Goal: Task Accomplishment & Management: Use online tool/utility

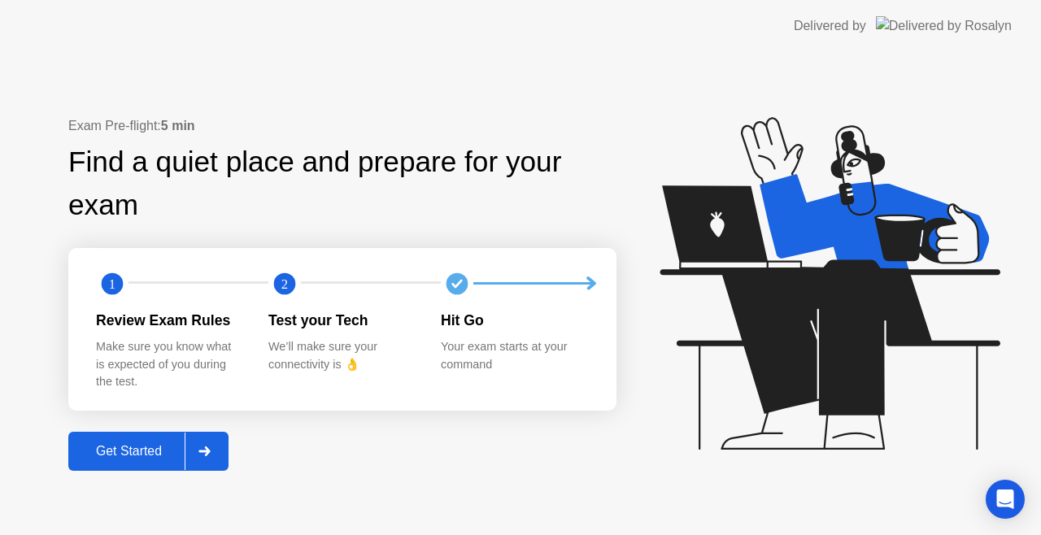
click at [168, 458] on div "Get Started" at bounding box center [128, 451] width 111 height 15
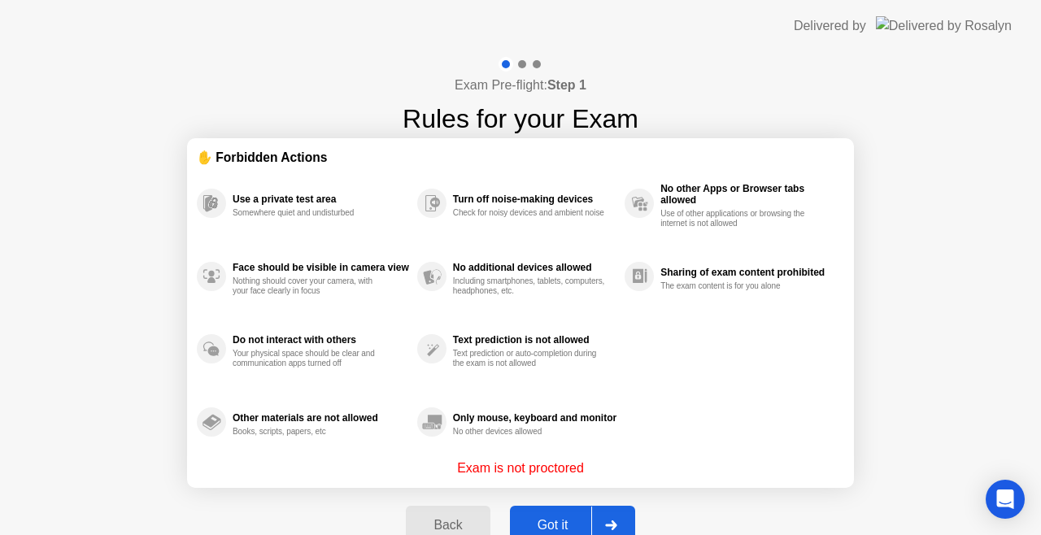
click at [575, 522] on div "Got it" at bounding box center [553, 525] width 76 height 15
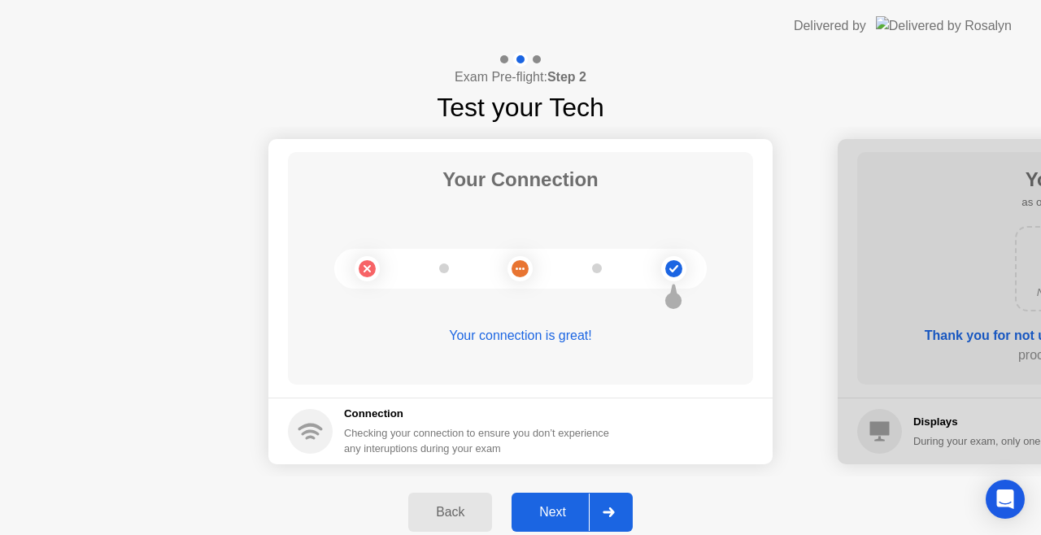
click at [564, 517] on div "Next" at bounding box center [552, 512] width 72 height 15
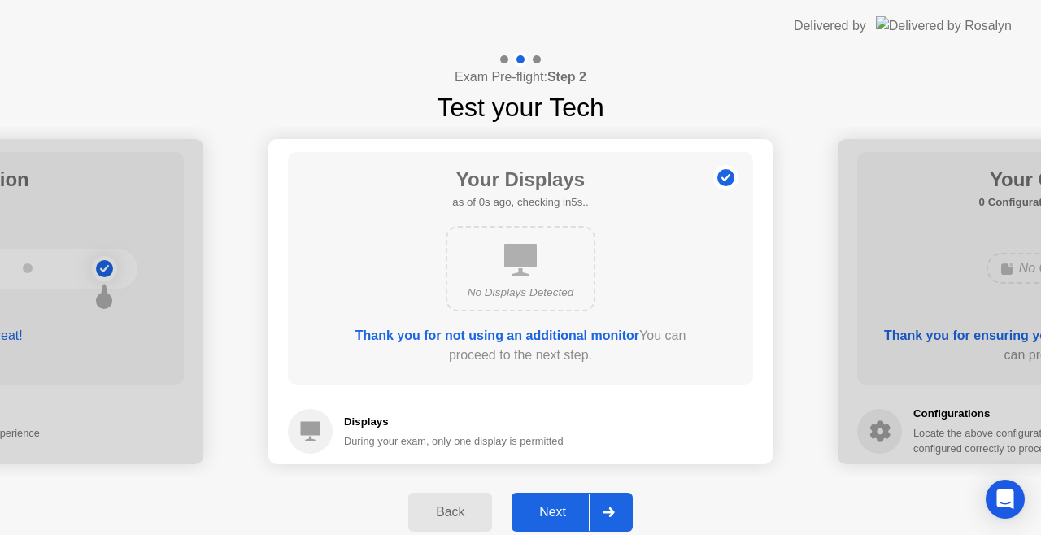
click at [564, 517] on div "Next" at bounding box center [552, 512] width 72 height 15
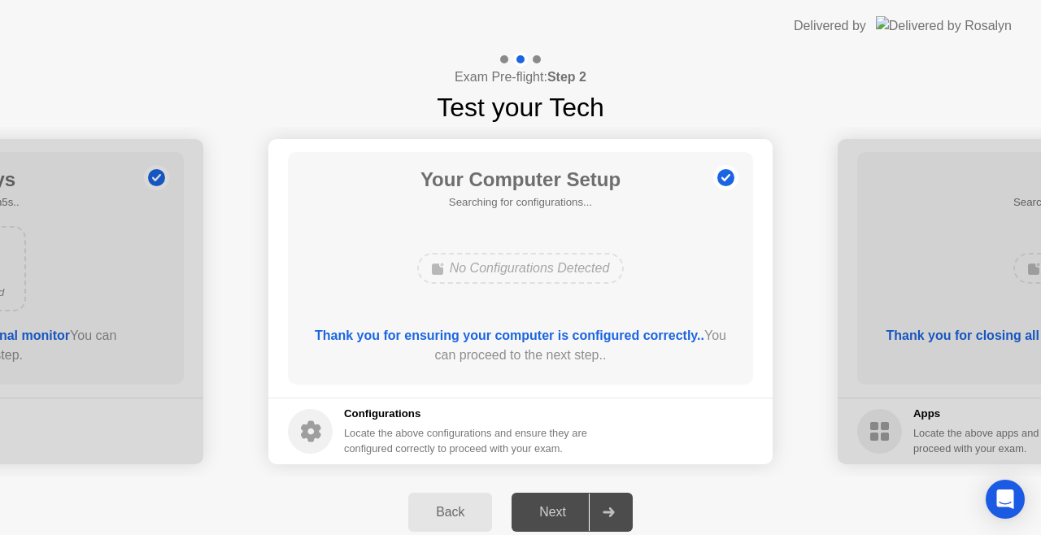
click at [564, 517] on div "Next" at bounding box center [552, 512] width 72 height 15
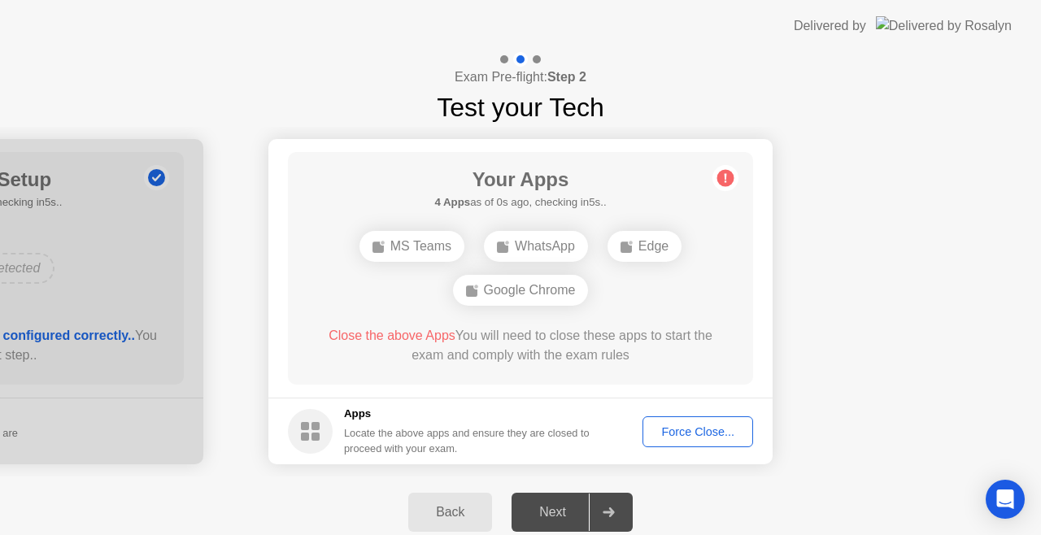
click at [564, 517] on div "Next" at bounding box center [552, 512] width 72 height 15
click at [699, 432] on div "Force Close..." at bounding box center [697, 431] width 99 height 13
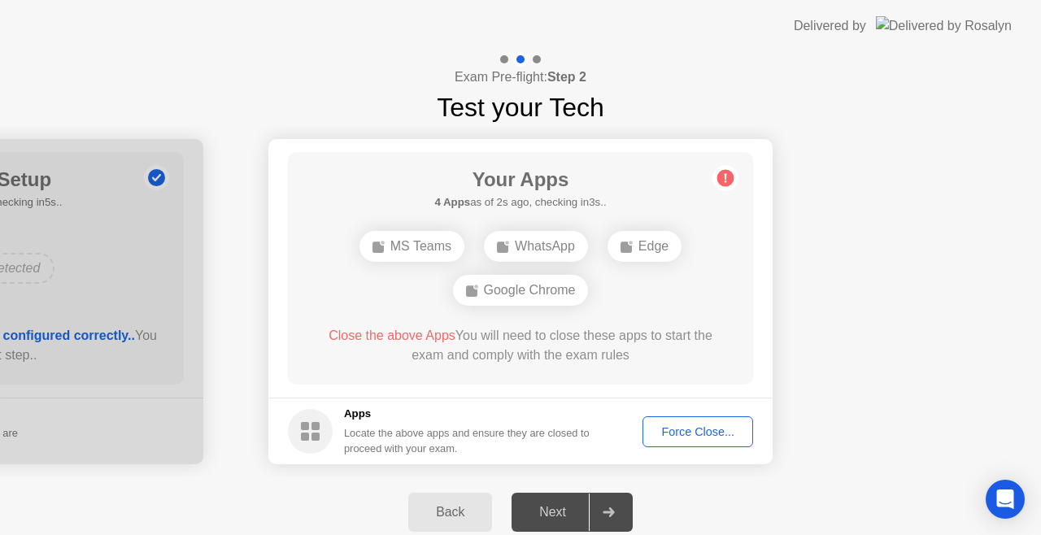
click at [693, 426] on div "Force Close..." at bounding box center [697, 431] width 99 height 13
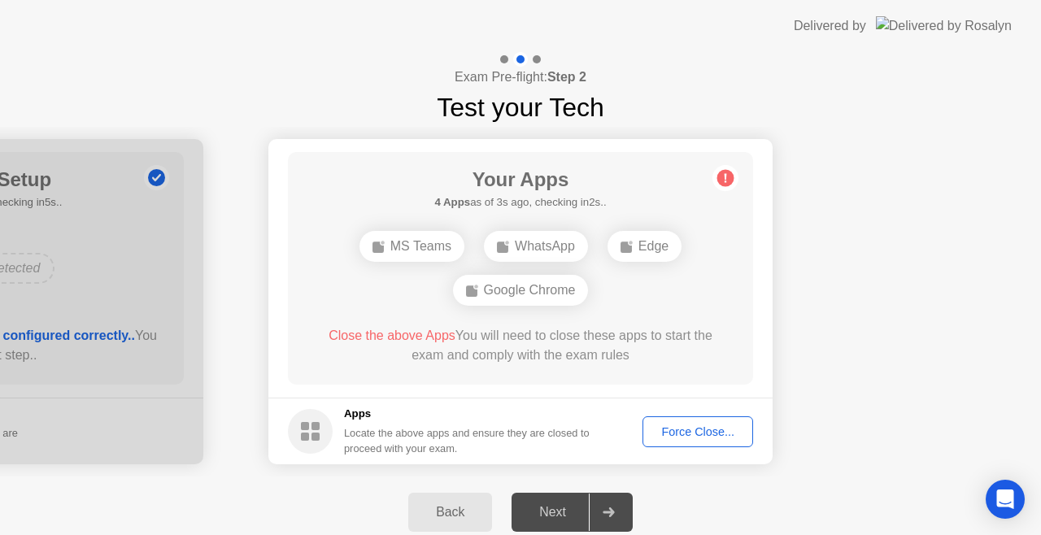
click at [664, 429] on div "Force Close..." at bounding box center [697, 431] width 99 height 13
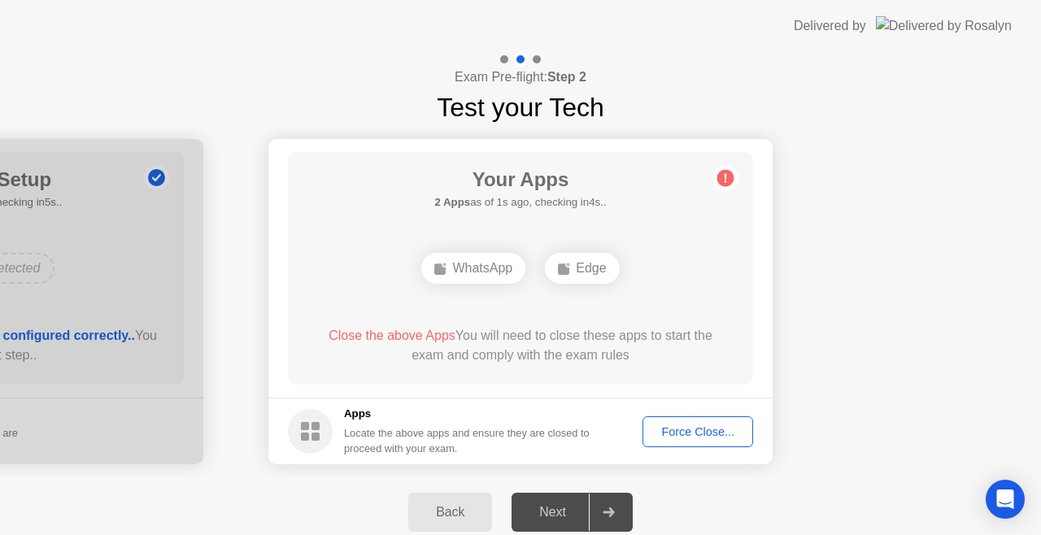
click at [672, 425] on div "Force Close..." at bounding box center [697, 431] width 99 height 13
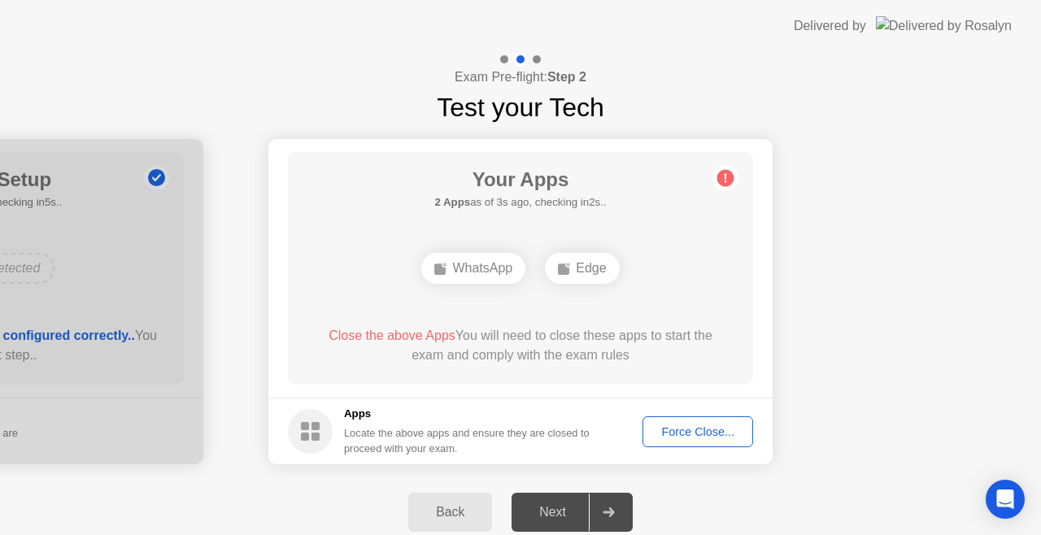
click at [680, 434] on div "Force Close..." at bounding box center [697, 431] width 99 height 13
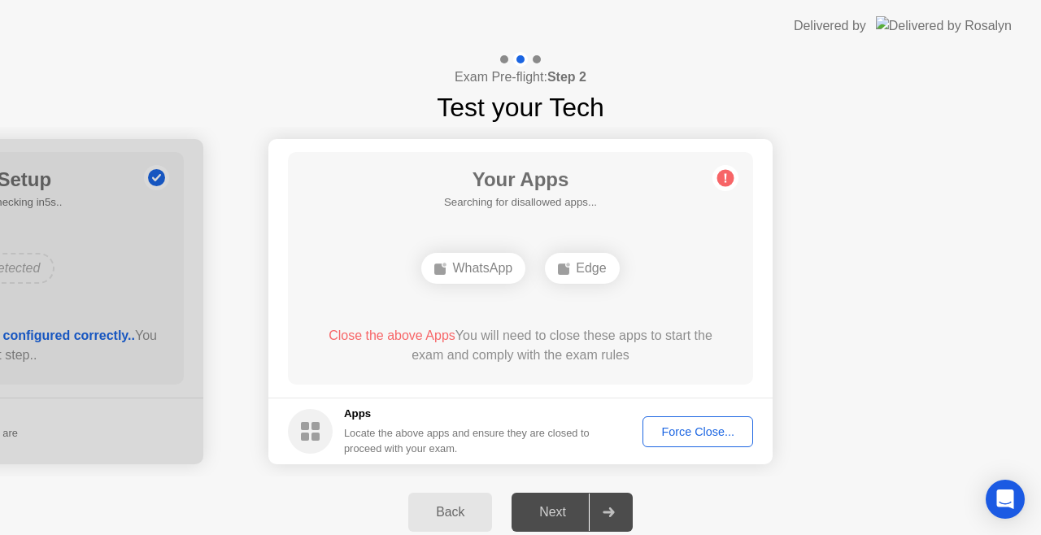
click at [670, 430] on div "Force Close..." at bounding box center [697, 431] width 99 height 13
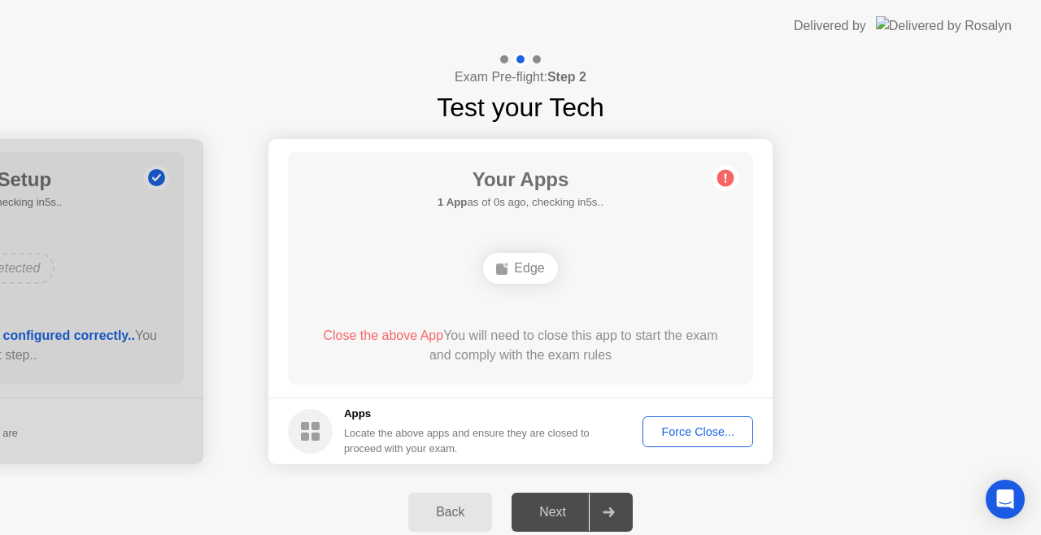
click at [659, 426] on div "Force Close..." at bounding box center [697, 431] width 99 height 13
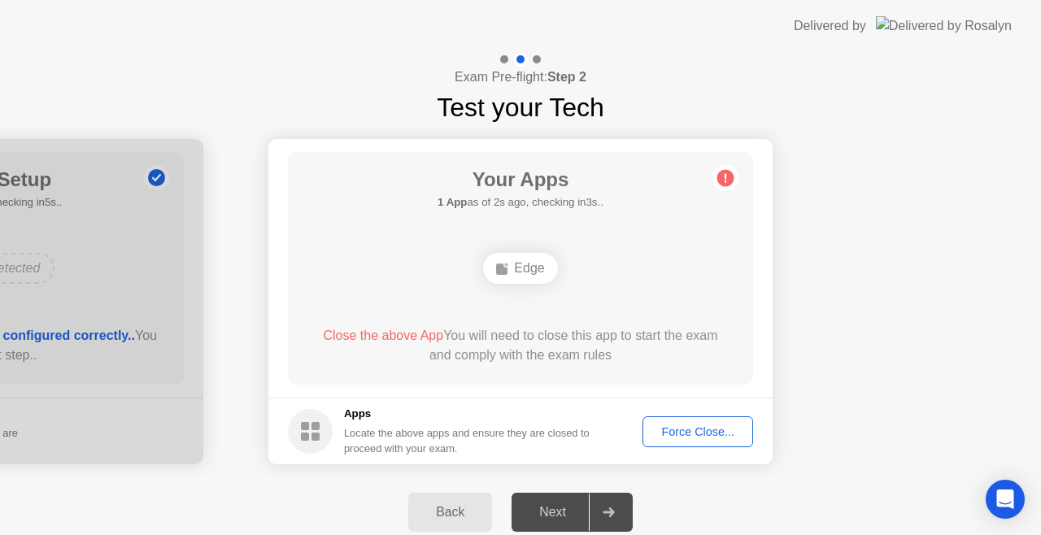
click at [667, 431] on div "Force Close..." at bounding box center [697, 431] width 99 height 13
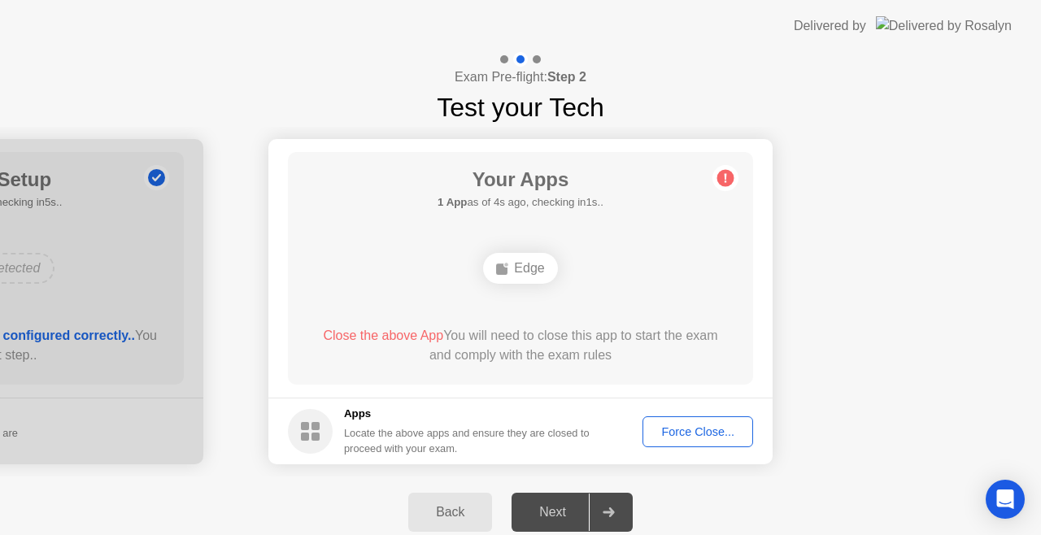
click at [678, 425] on div "Force Close..." at bounding box center [697, 431] width 99 height 13
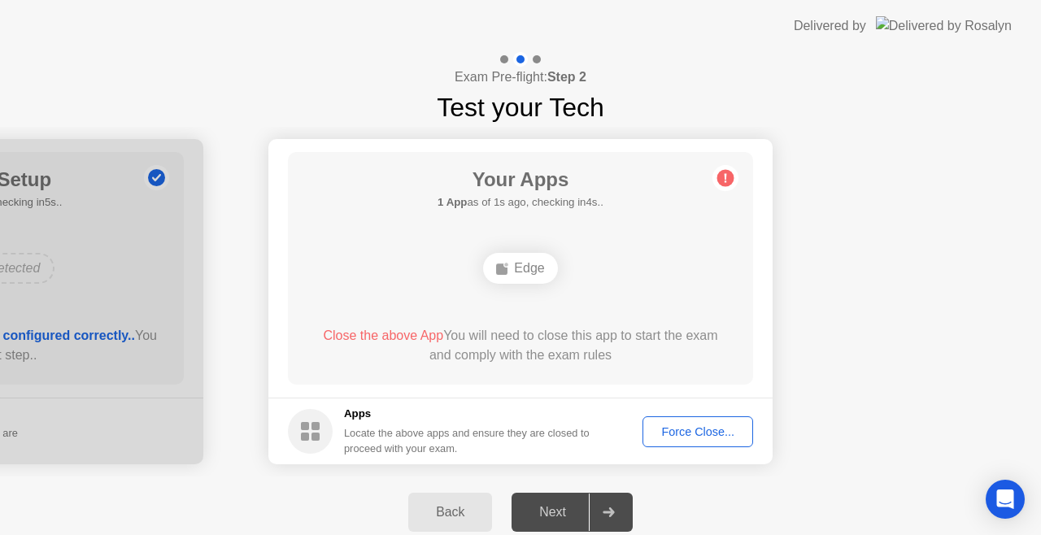
click at [663, 425] on div "Force Close..." at bounding box center [697, 431] width 99 height 13
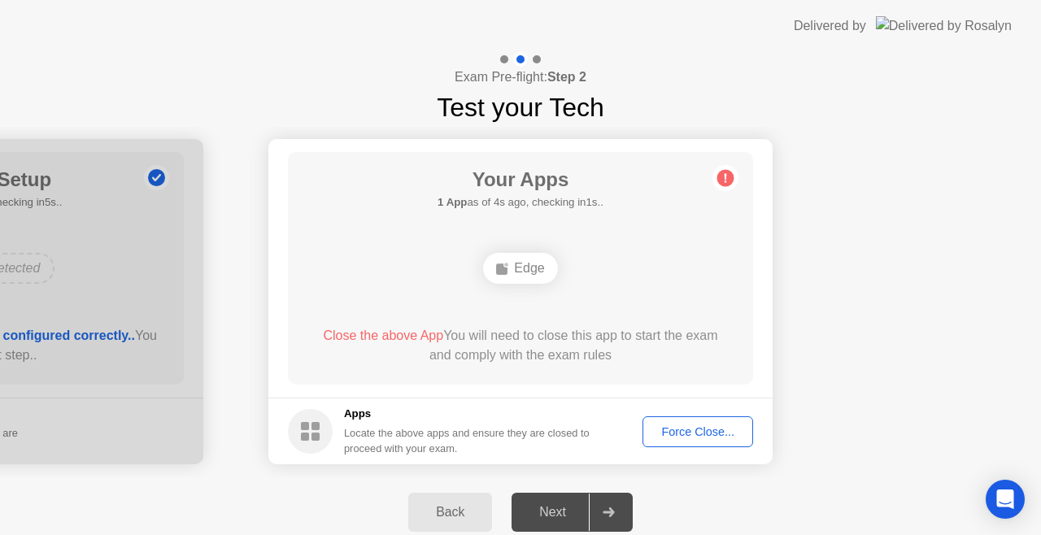
click at [725, 434] on div "Force Close..." at bounding box center [697, 431] width 99 height 13
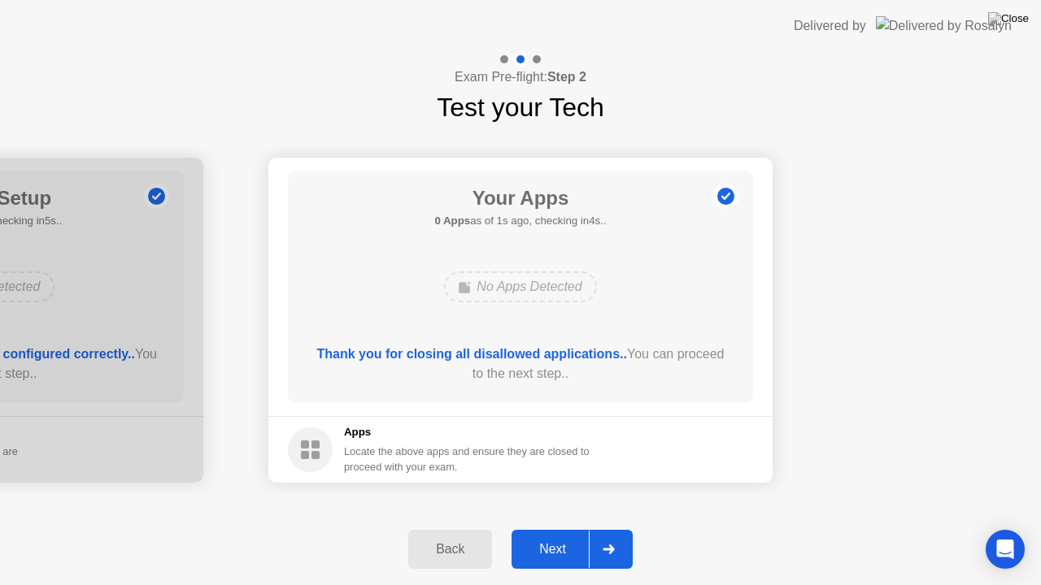
click at [546, 534] on div "Next" at bounding box center [552, 549] width 72 height 15
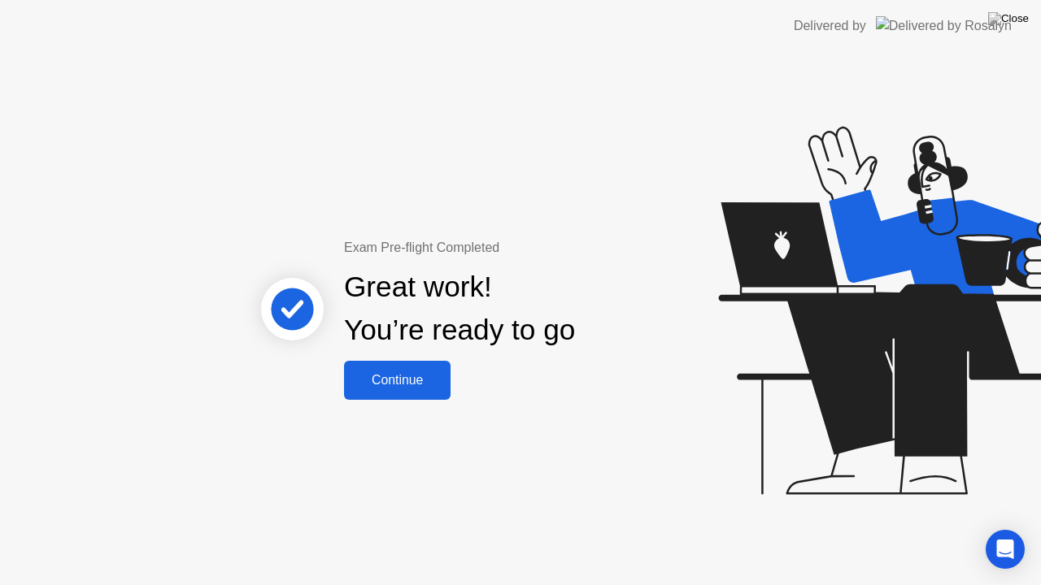
click at [377, 377] on div "Continue" at bounding box center [397, 380] width 97 height 15
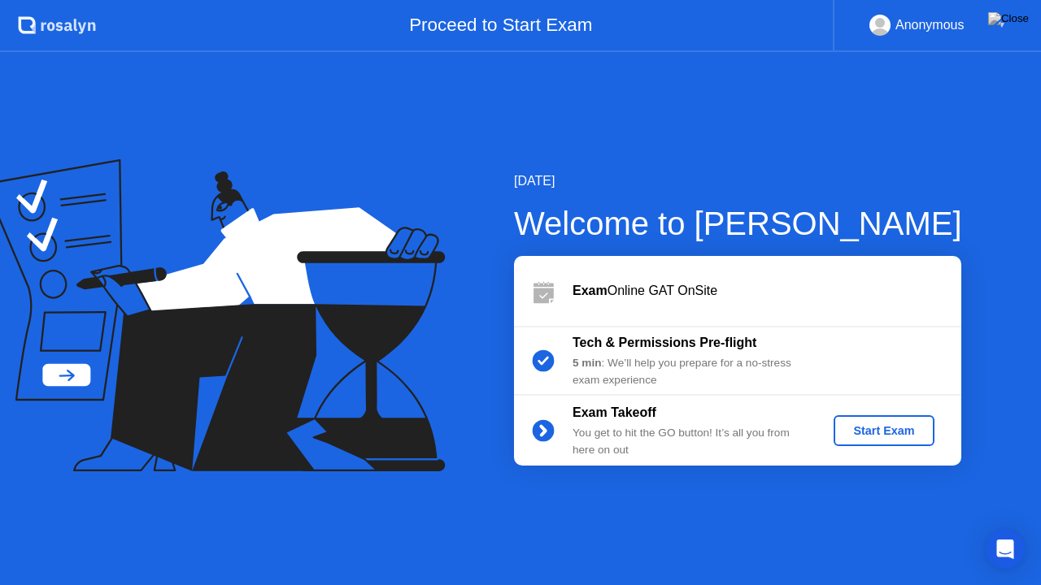
click at [893, 428] on div "Start Exam" at bounding box center [883, 430] width 87 height 13
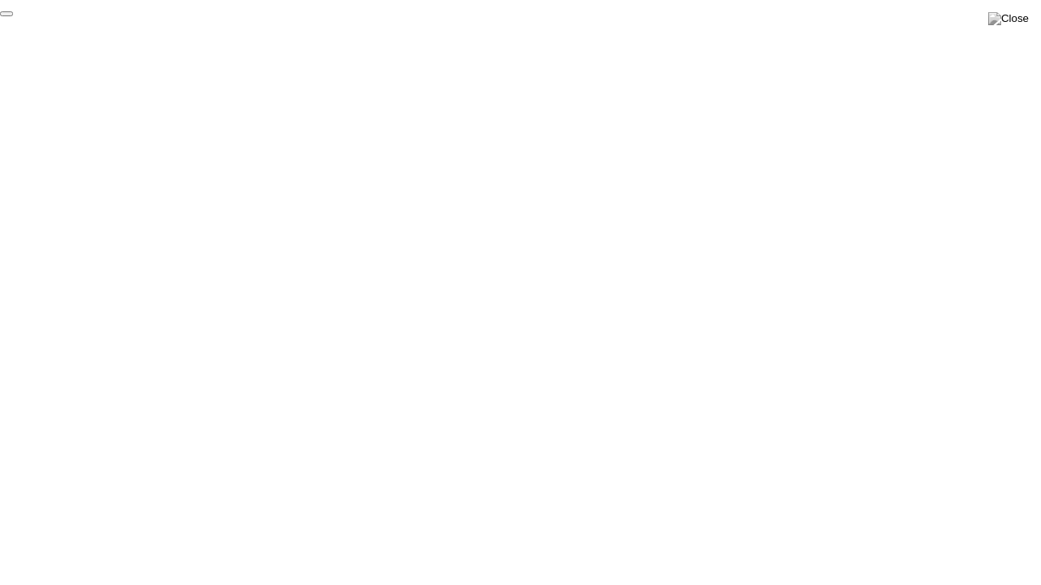
click at [13, 16] on button "End Proctoring Session" at bounding box center [6, 13] width 13 height 5
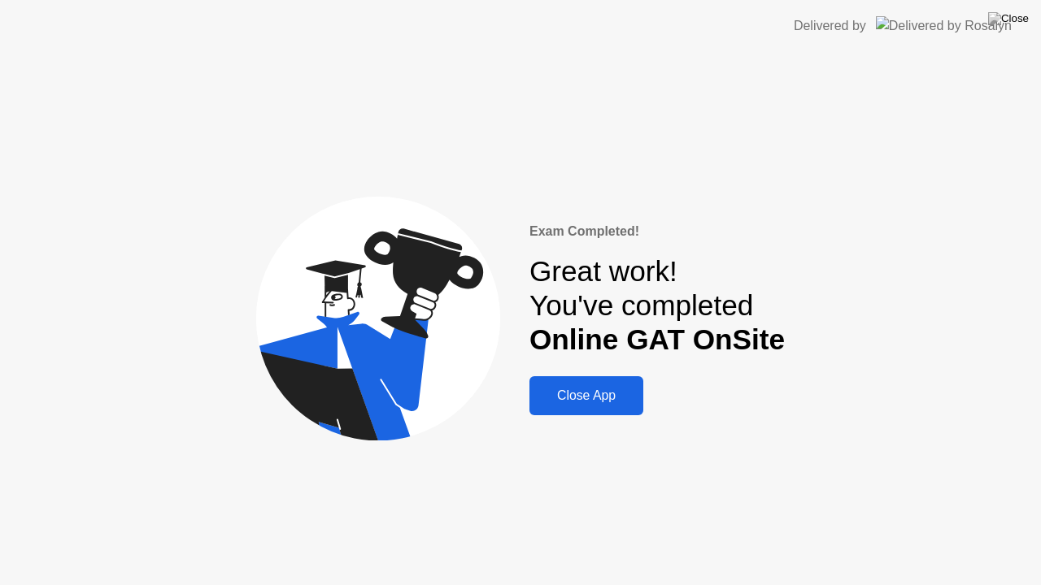
click at [613, 385] on button "Close App" at bounding box center [586, 395] width 114 height 39
